Goal: Task Accomplishment & Management: Use online tool/utility

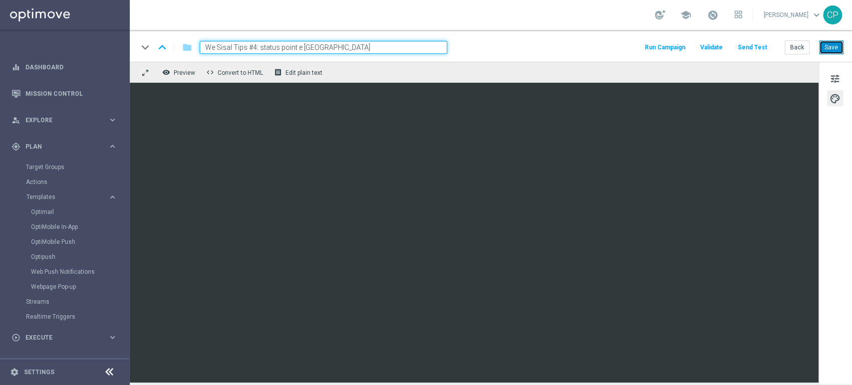
click at [480, 45] on button "Save" at bounding box center [831, 47] width 24 height 14
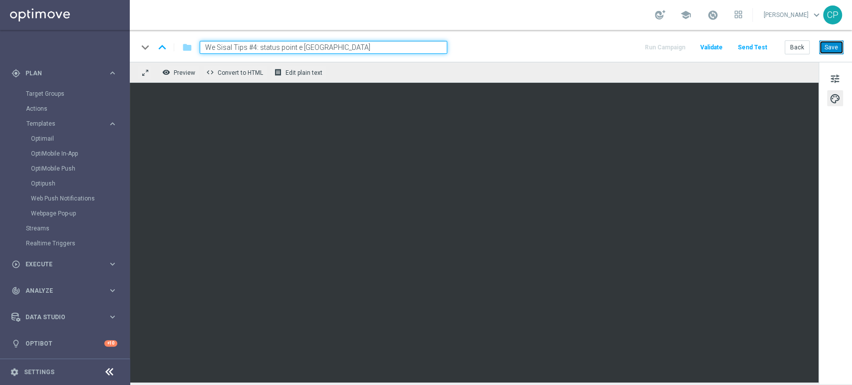
click at [480, 46] on button "Save" at bounding box center [831, 47] width 24 height 14
click at [480, 47] on button "Save" at bounding box center [831, 47] width 24 height 14
click at [284, 45] on input "We Sisal Tips #4: status point e [GEOGRAPHIC_DATA]" at bounding box center [324, 47] width 248 height 13
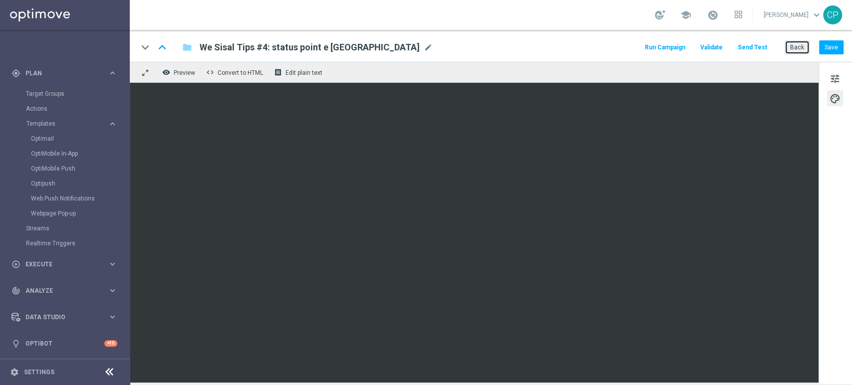
click at [480, 49] on button "Back" at bounding box center [797, 47] width 25 height 14
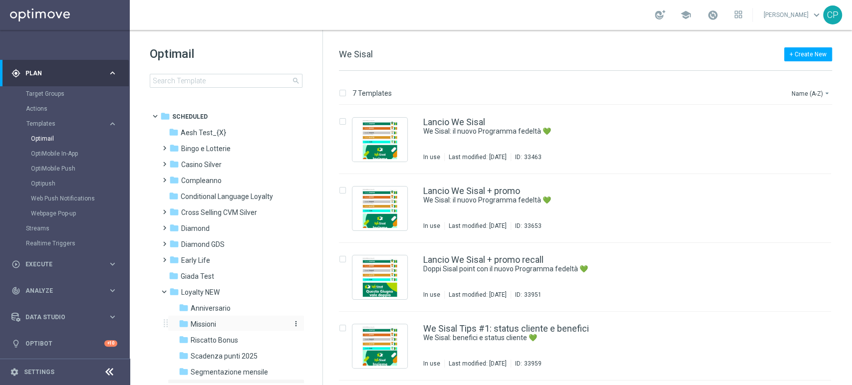
click at [199, 320] on span "Missioni" at bounding box center [203, 324] width 25 height 9
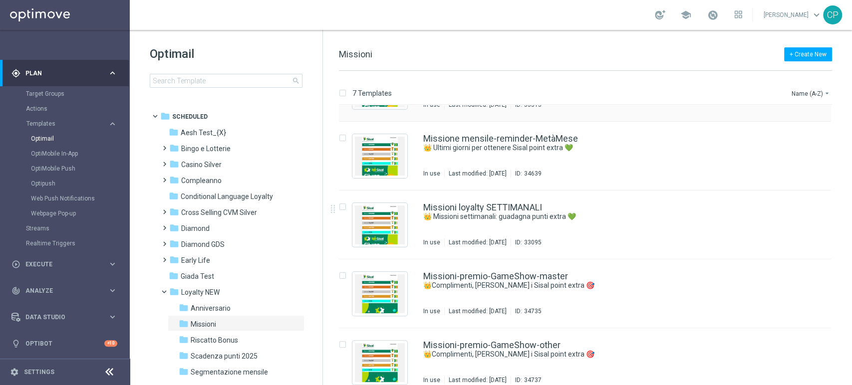
scroll to position [122, 0]
click at [480, 189] on div "Missione mensile-reminder-MetàMese 👑 Ultimi giorni per ottenere Sisal point ext…" at bounding box center [585, 155] width 492 height 69
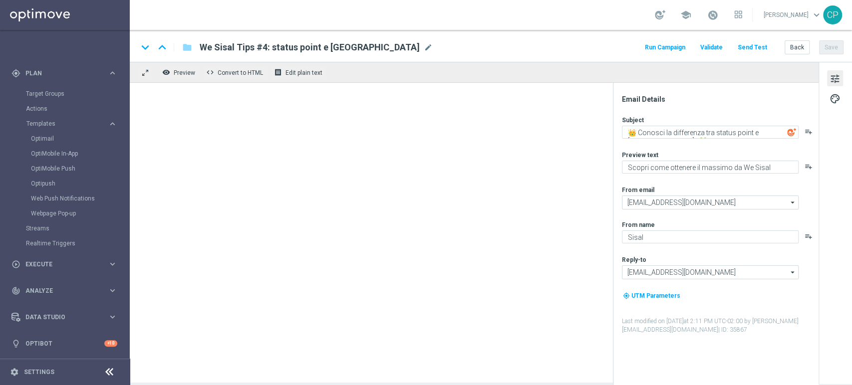
type textarea "👑 Ultimi giorni per ottenere Sisal point extra 💚"
type textarea "Tic-tac ⌚ le missioni We Sisal ti aspettano"
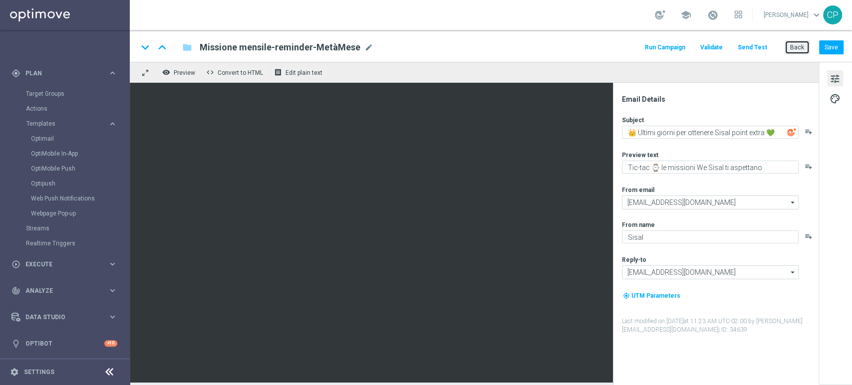
click at [480, 45] on button "Back" at bounding box center [797, 47] width 25 height 14
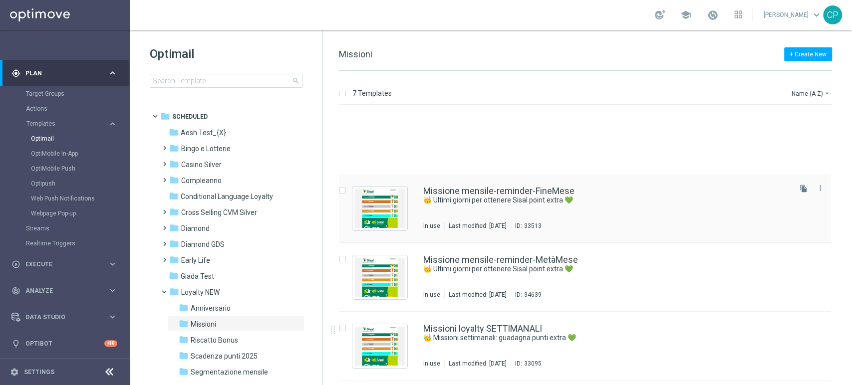
scroll to position [97, 0]
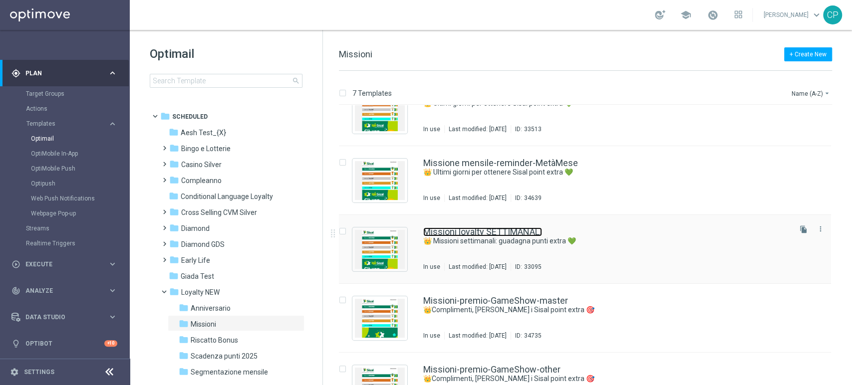
click at [464, 234] on link "Missioni loyalty SETTIMANALI" at bounding box center [482, 232] width 119 height 9
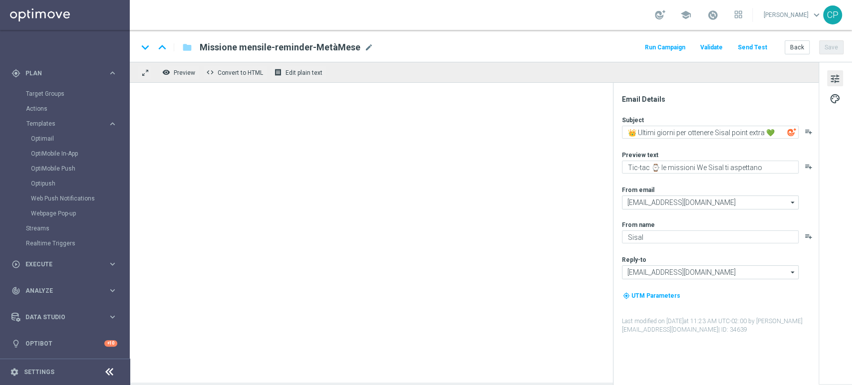
type textarea "👑 Missioni settimanali: guadagna punti extra 💚"
type textarea "Scopri le missioni We Sisal pensate per te"
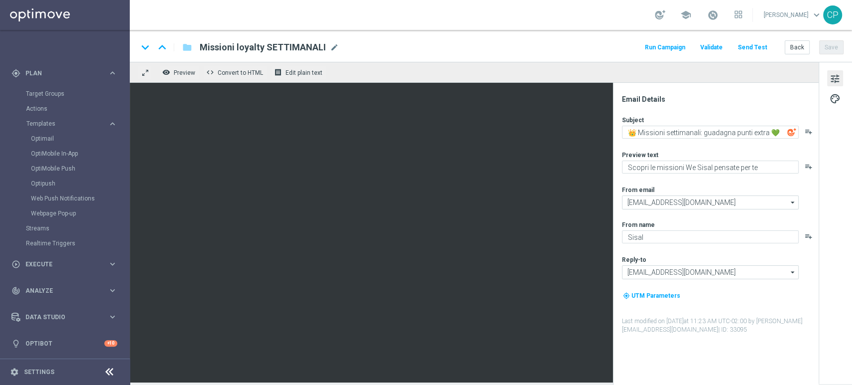
click at [259, 47] on span "Missioni loyalty SETTIMANALI" at bounding box center [263, 47] width 126 height 12
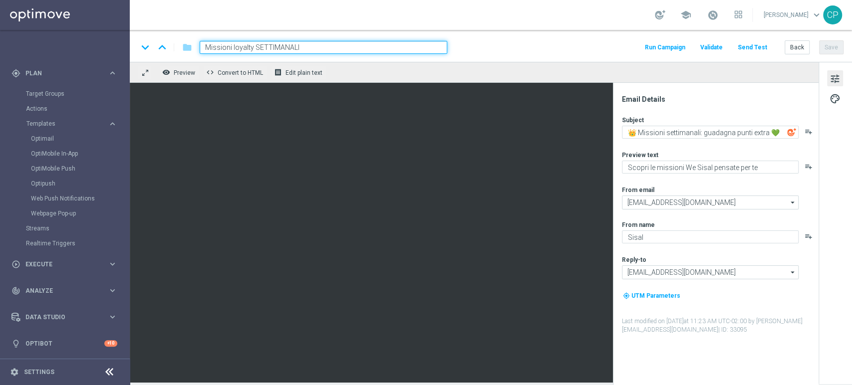
click at [259, 47] on input "Missioni loyalty SETTIMANALI" at bounding box center [324, 47] width 248 height 13
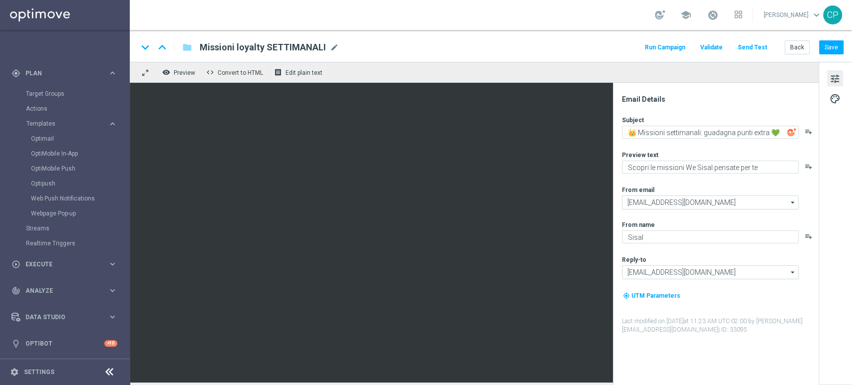
click at [480, 180] on div "tune palette" at bounding box center [835, 223] width 33 height 322
click at [480, 51] on button "Back" at bounding box center [797, 47] width 25 height 14
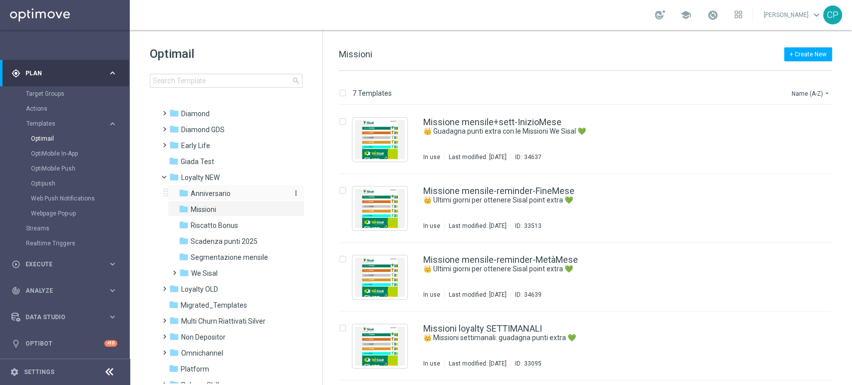
scroll to position [116, 0]
click at [237, 268] on div "folder We Sisal" at bounding box center [232, 272] width 106 height 11
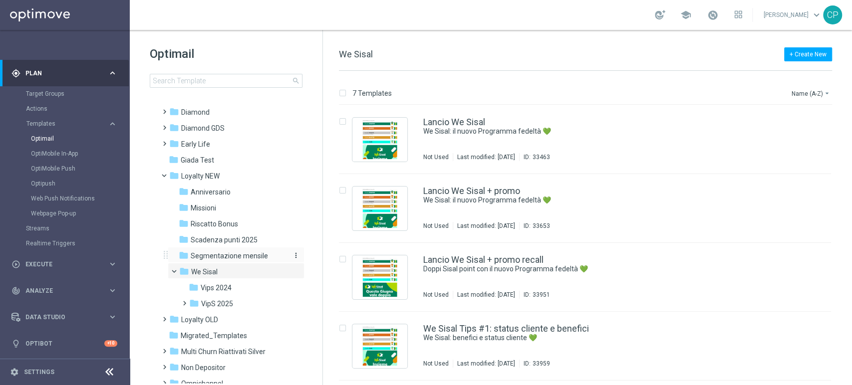
click at [256, 254] on span "Segmentazione mensile" at bounding box center [229, 256] width 77 height 9
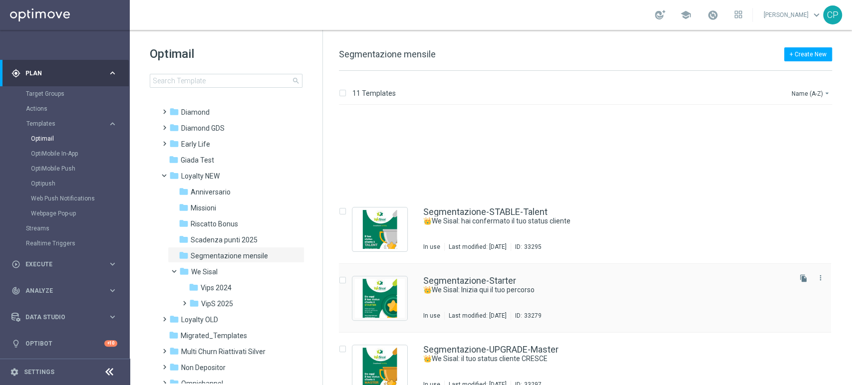
scroll to position [478, 0]
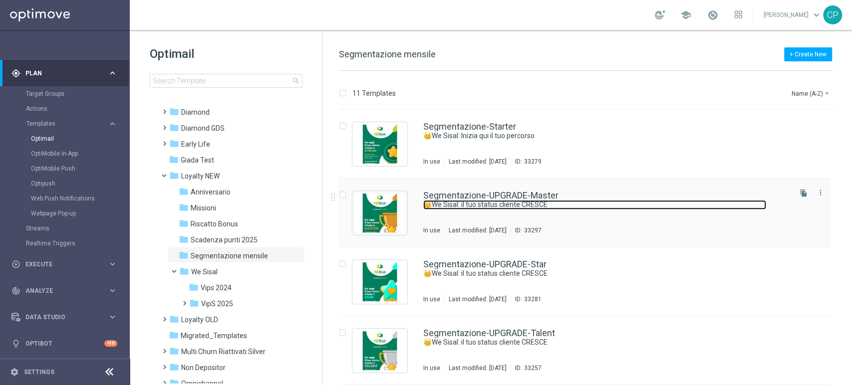
click at [480, 203] on link "👑We Sisal: il tuo status cliente CRESCE" at bounding box center [594, 204] width 343 height 9
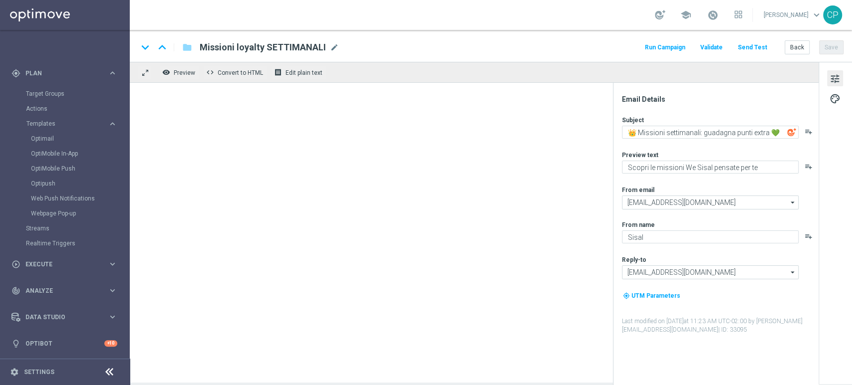
type textarea "👑We Sisal: il tuo status cliente CRESCE"
type textarea "🎉Hai sbloccato nuovi benefici."
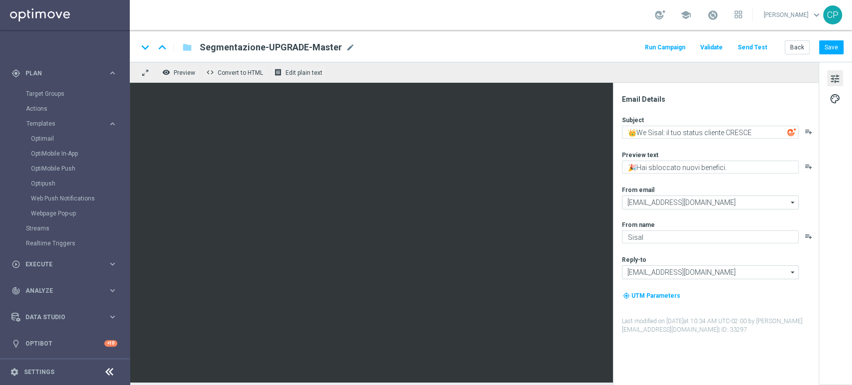
click at [294, 47] on span "Segmentazione-UPGRADE-Master" at bounding box center [271, 47] width 142 height 12
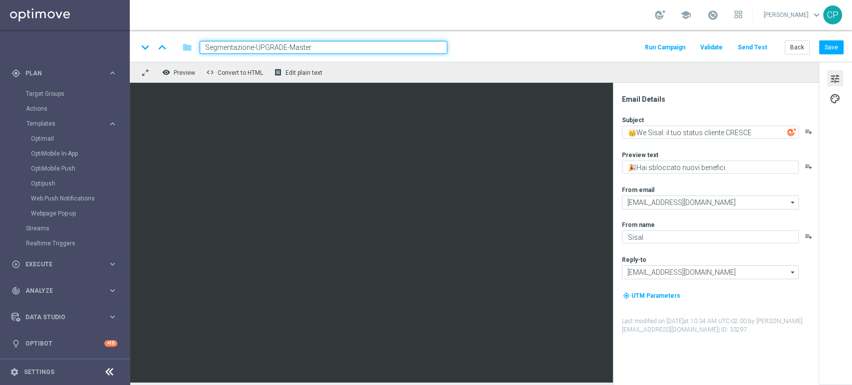
click at [294, 47] on input "Segmentazione-UPGRADE-Master" at bounding box center [324, 47] width 248 height 13
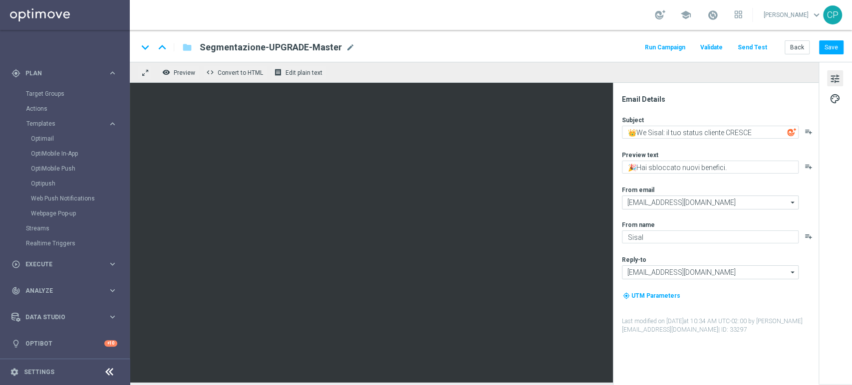
click at [480, 198] on div "[EMAIL_ADDRESS][DOMAIN_NAME] [EMAIL_ADDRESS][DOMAIN_NAME] arrow_drop_down Drag …" at bounding box center [720, 202] width 196 height 13
click at [480, 45] on button "Back" at bounding box center [797, 47] width 25 height 14
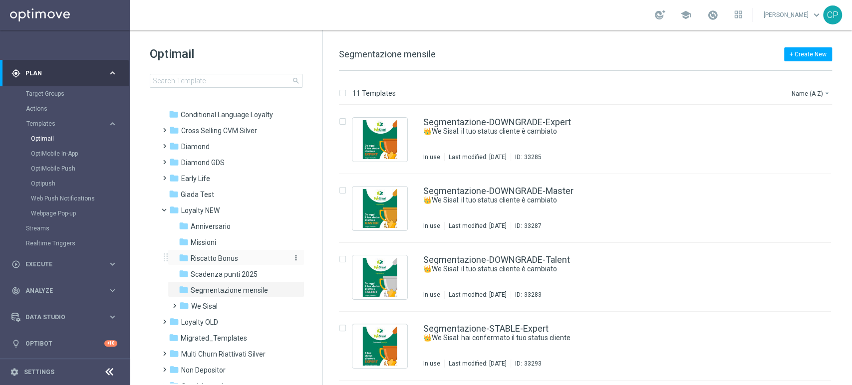
scroll to position [84, 0]
click at [208, 301] on span "We Sisal" at bounding box center [204, 304] width 26 height 9
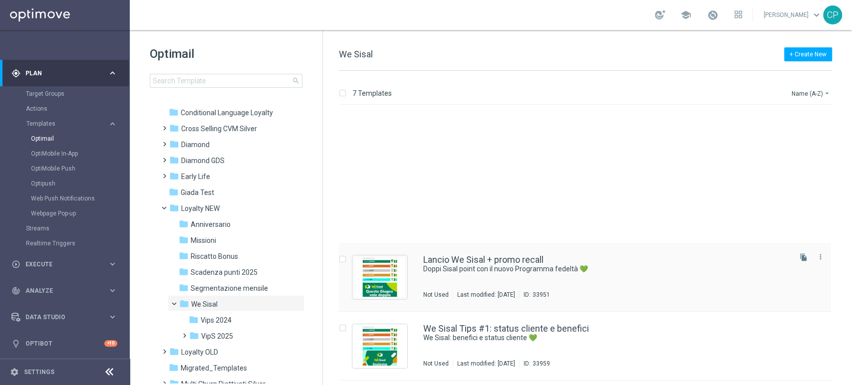
scroll to position [202, 0]
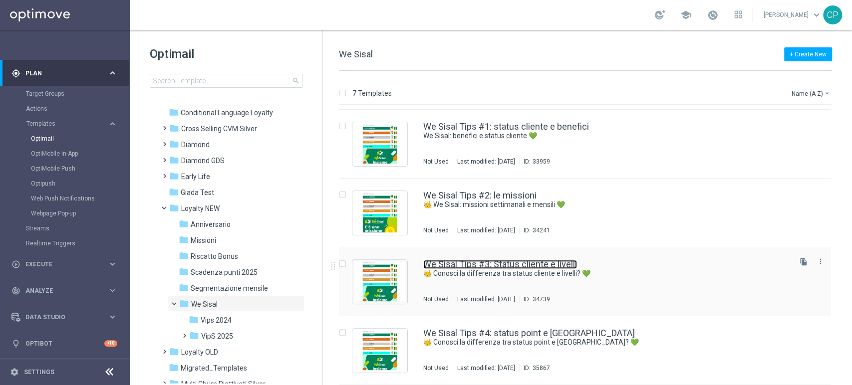
click at [480, 264] on link "We Sisal Tips #3: Status cliente e livelli" at bounding box center [500, 264] width 154 height 9
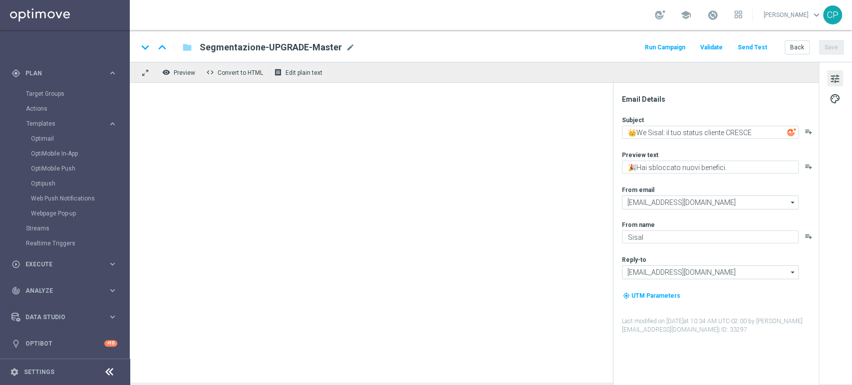
type textarea "👑 Conosci la differenza tra status cliente e livelli? 💚"
type textarea "Scopri come ottenere il massimo da We Sisal"
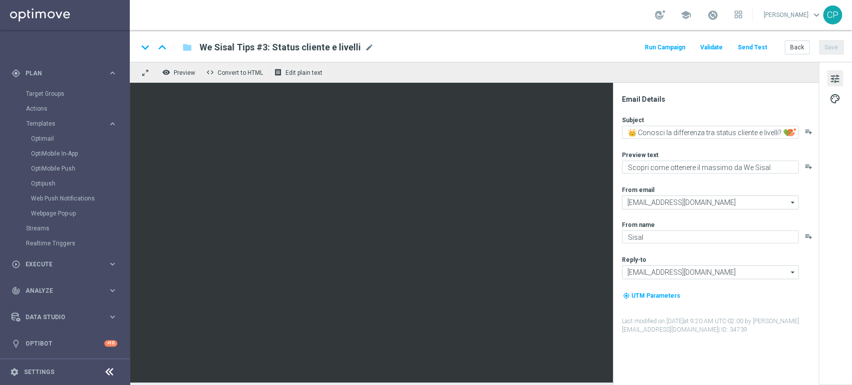
click at [294, 47] on span "We Sisal Tips #3: Status cliente e livelli" at bounding box center [280, 47] width 161 height 12
click at [0, 0] on input "We Sisal Tips #3: Status cliente e livelli" at bounding box center [0, 0] width 0 height 0
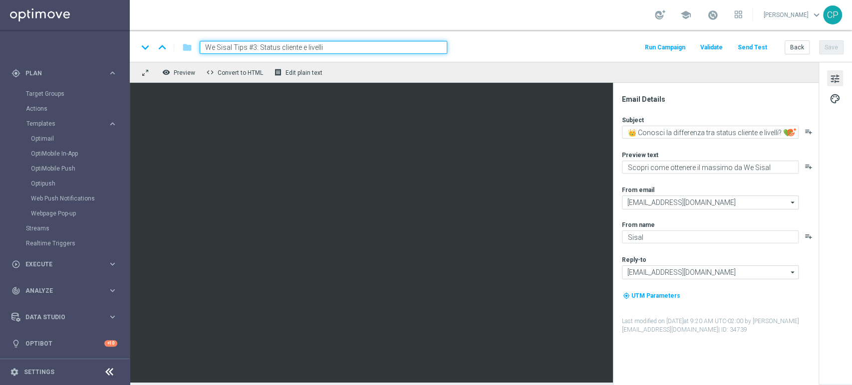
click at [294, 47] on input "We Sisal Tips #3: Status cliente e livelli" at bounding box center [324, 47] width 248 height 13
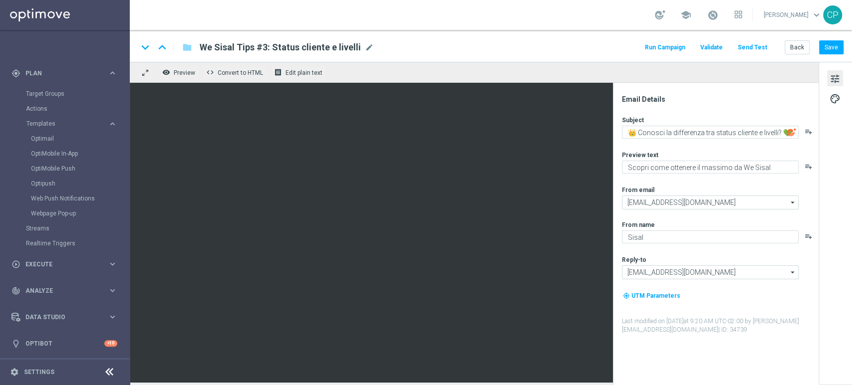
click at [480, 149] on div "tune palette" at bounding box center [835, 223] width 33 height 322
